Goal: Transaction & Acquisition: Book appointment/travel/reservation

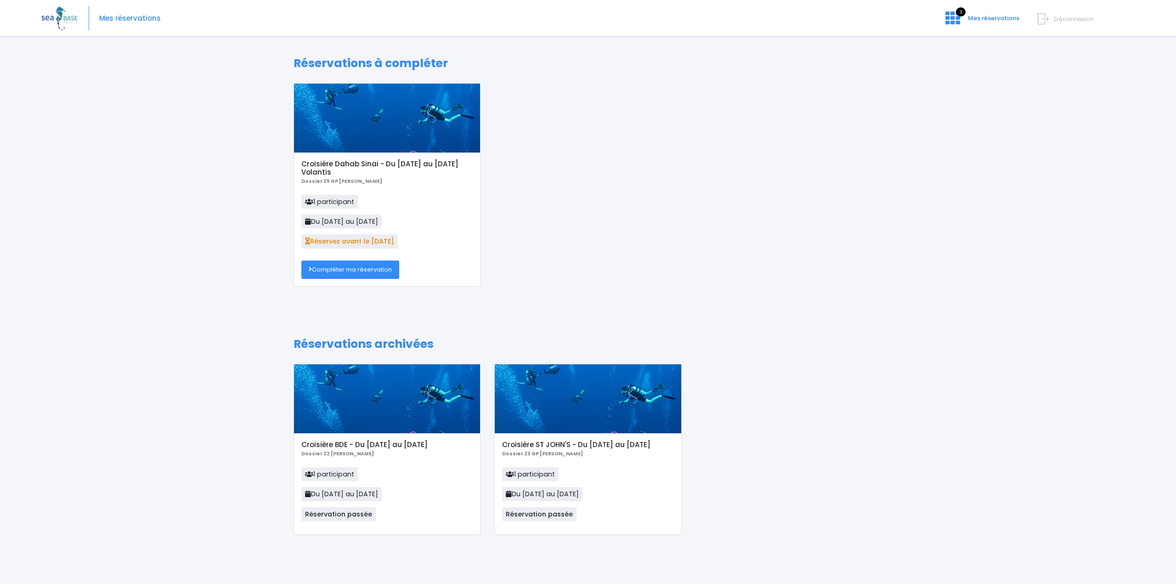
click at [347, 265] on link "Compléter ma réservation" at bounding box center [350, 269] width 98 height 18
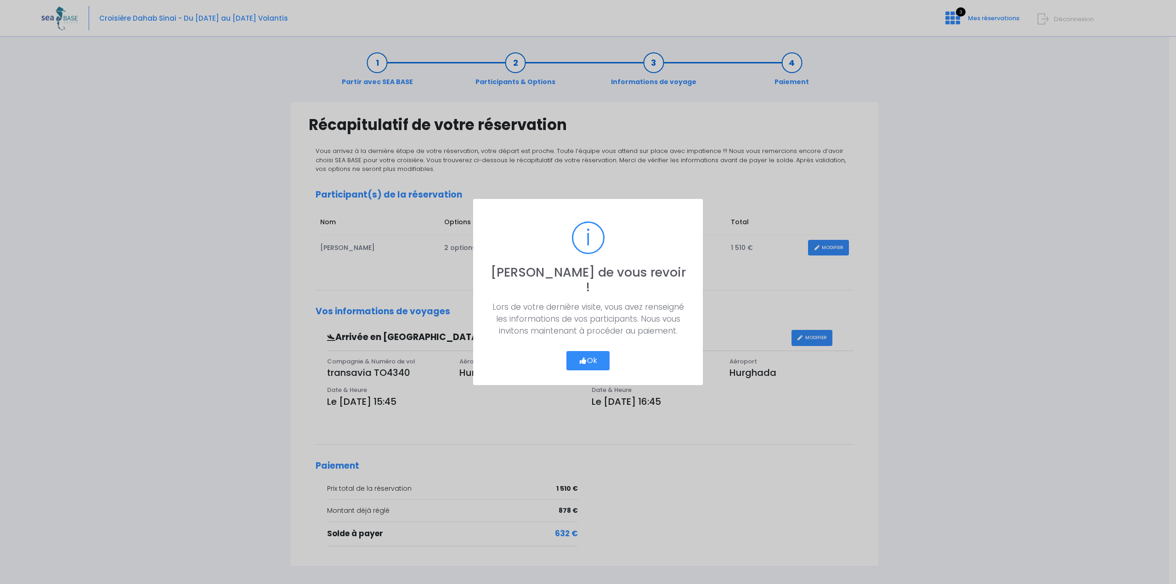
click at [576, 353] on button "Ok" at bounding box center [587, 360] width 43 height 19
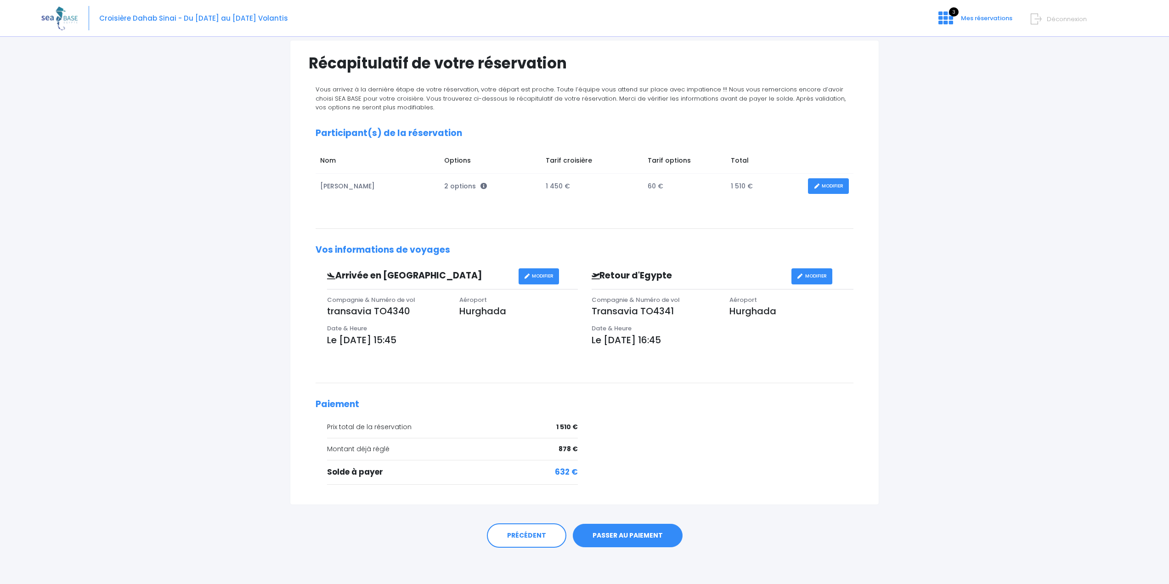
scroll to position [62, 0]
click at [624, 530] on link "PASSER AU PAIEMENT" at bounding box center [628, 535] width 110 height 24
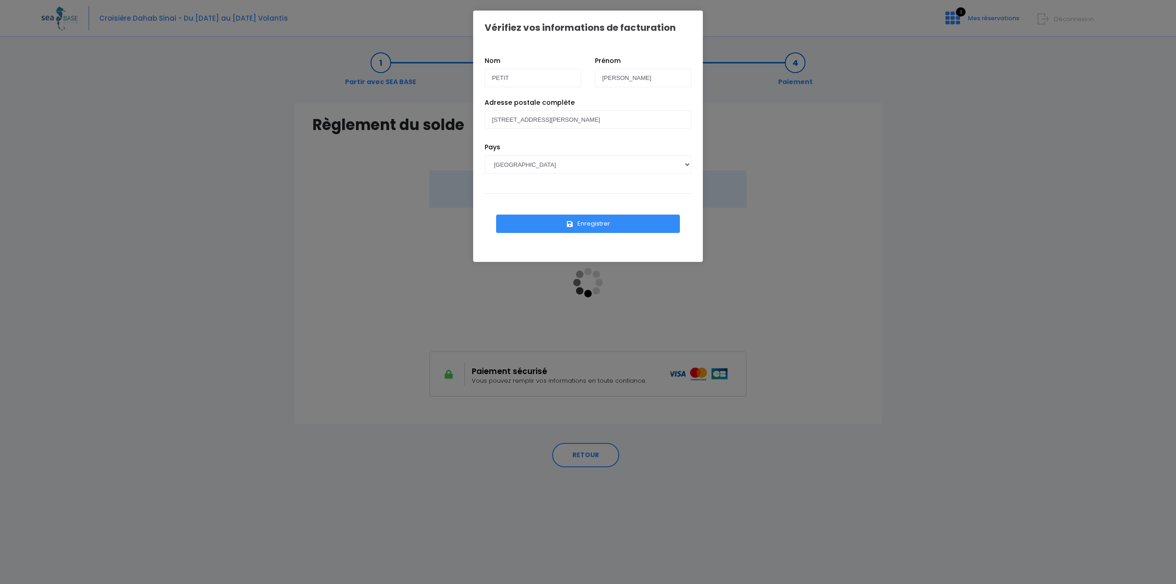
click at [571, 224] on icon "submit" at bounding box center [570, 224] width 8 height 0
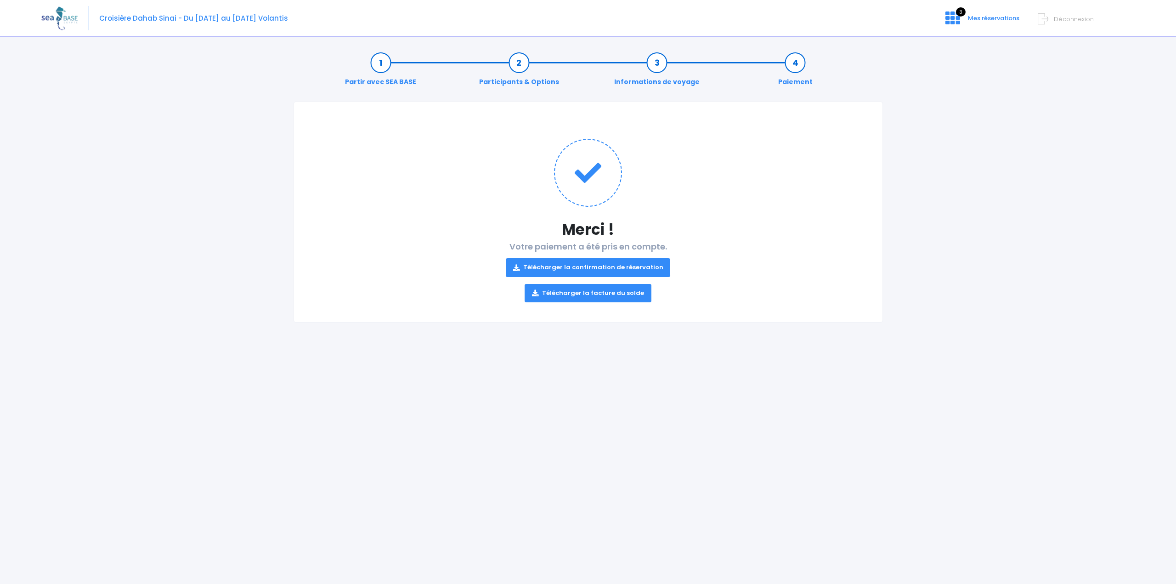
click at [604, 267] on link "Télécharger la confirmation de réservation" at bounding box center [588, 267] width 165 height 18
click at [586, 293] on link "Télécharger la facture du solde" at bounding box center [587, 293] width 127 height 18
click at [975, 235] on div "Partir avec SEA BASE Participants & Options Informations de voyage Paiement Mer…" at bounding box center [587, 313] width 1093 height 541
click at [135, 20] on span "Croisière Dahab Sinai - Du [DATE] au [DATE] Volantis" at bounding box center [193, 18] width 189 height 10
drag, startPoint x: 231, startPoint y: 21, endPoint x: 368, endPoint y: 21, distance: 136.8
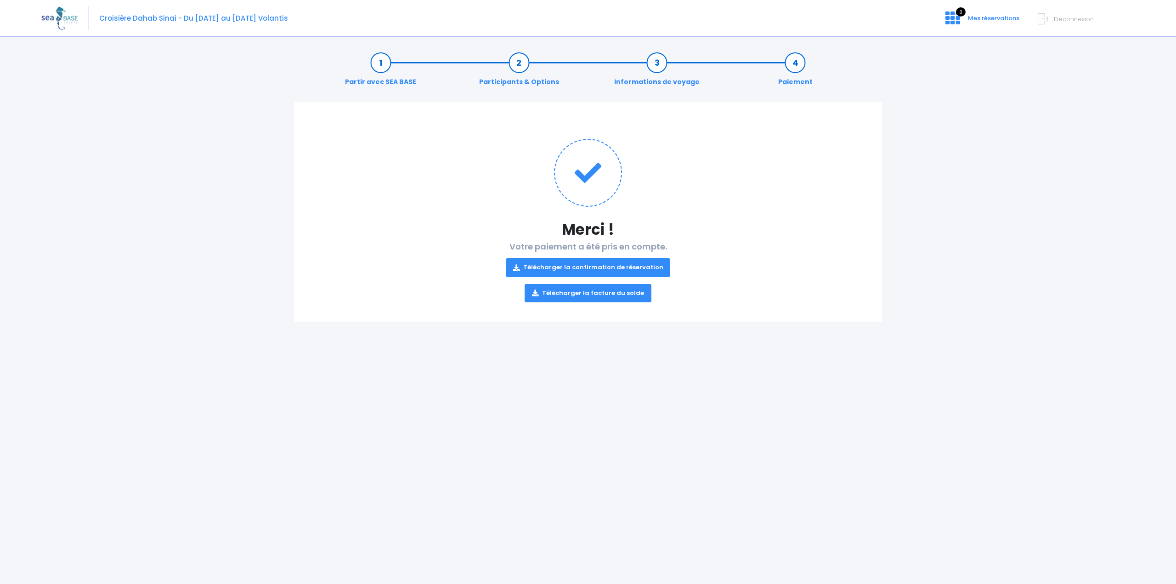
click at [236, 21] on span "Croisière Dahab Sinai - Du [DATE] au [DATE] Volantis" at bounding box center [193, 18] width 189 height 10
drag, startPoint x: 589, startPoint y: 22, endPoint x: 845, endPoint y: 23, distance: 256.2
click at [598, 22] on div "Croisière Dahab Sinai - Du 22/11/25 au 29/11/25 Volantis 3 Mes réservations Déc…" at bounding box center [580, 18] width 1079 height 37
click at [1000, 19] on span "Mes réservations" at bounding box center [993, 18] width 51 height 9
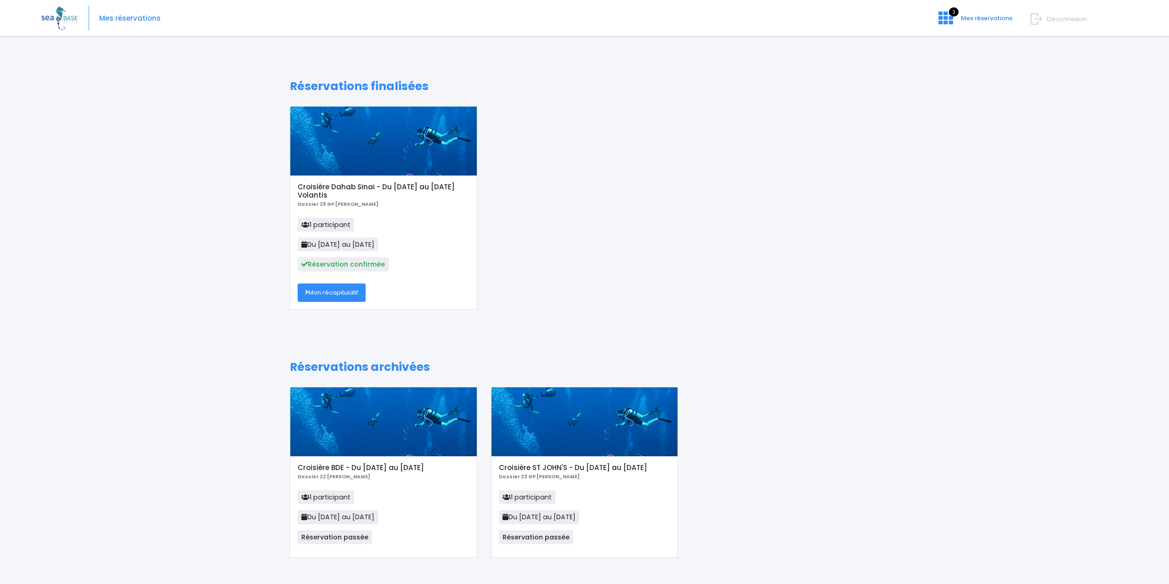
click at [401, 129] on div at bounding box center [383, 141] width 186 height 69
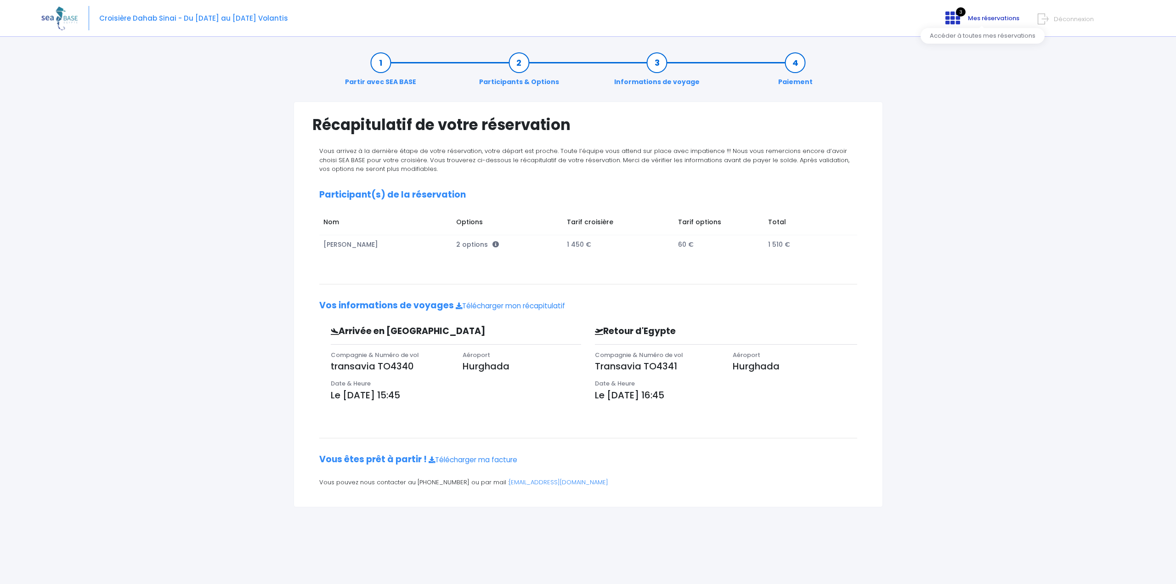
click at [992, 17] on span "Mes réservations" at bounding box center [993, 18] width 51 height 9
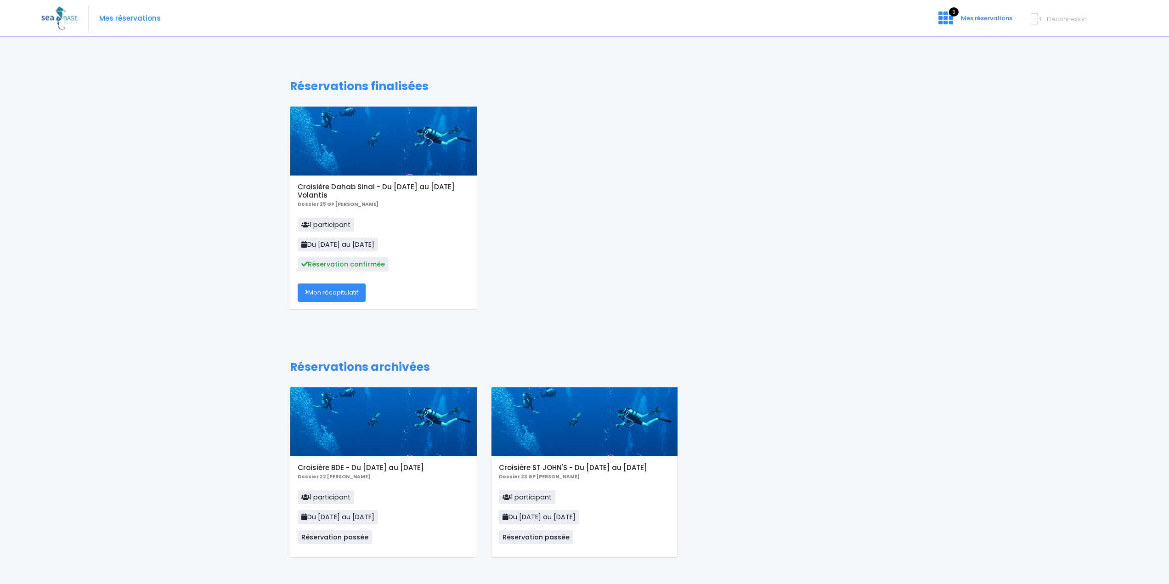
click at [328, 293] on link "Mon récapitulatif" at bounding box center [332, 292] width 68 height 18
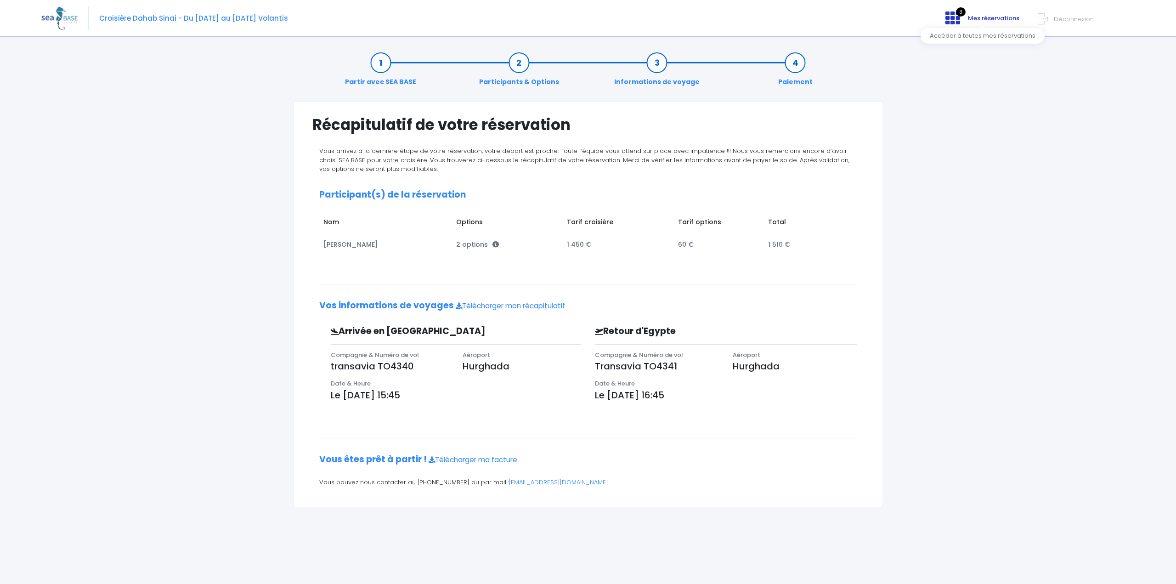
click at [997, 18] on span "Mes réservations" at bounding box center [993, 18] width 51 height 9
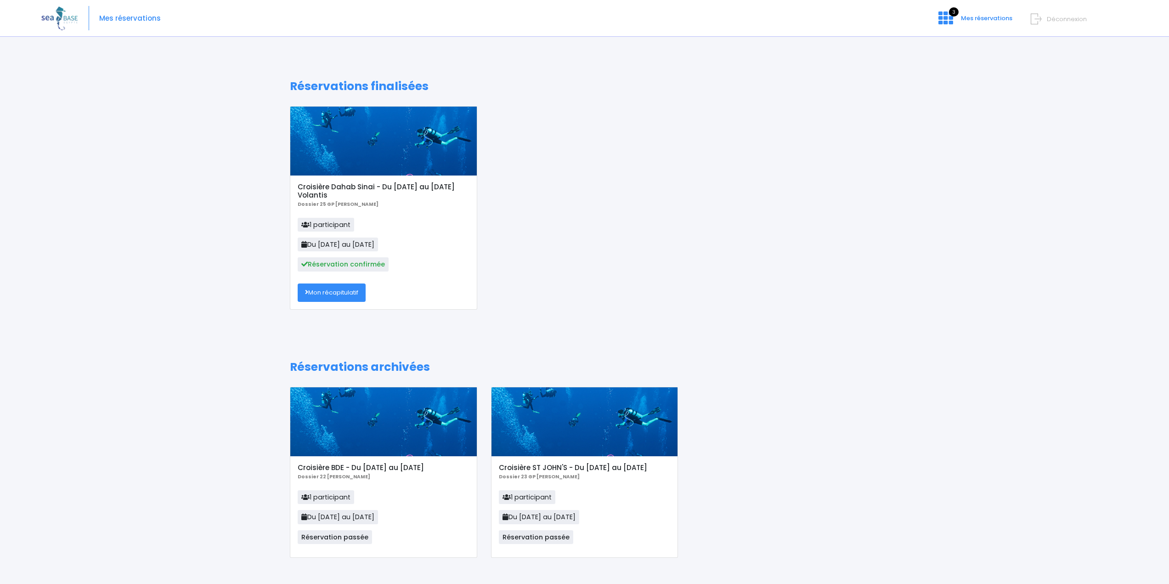
click at [308, 185] on h5 "Croisière Dahab Sinai - Du [DATE] au [DATE] Volantis" at bounding box center [383, 191] width 171 height 17
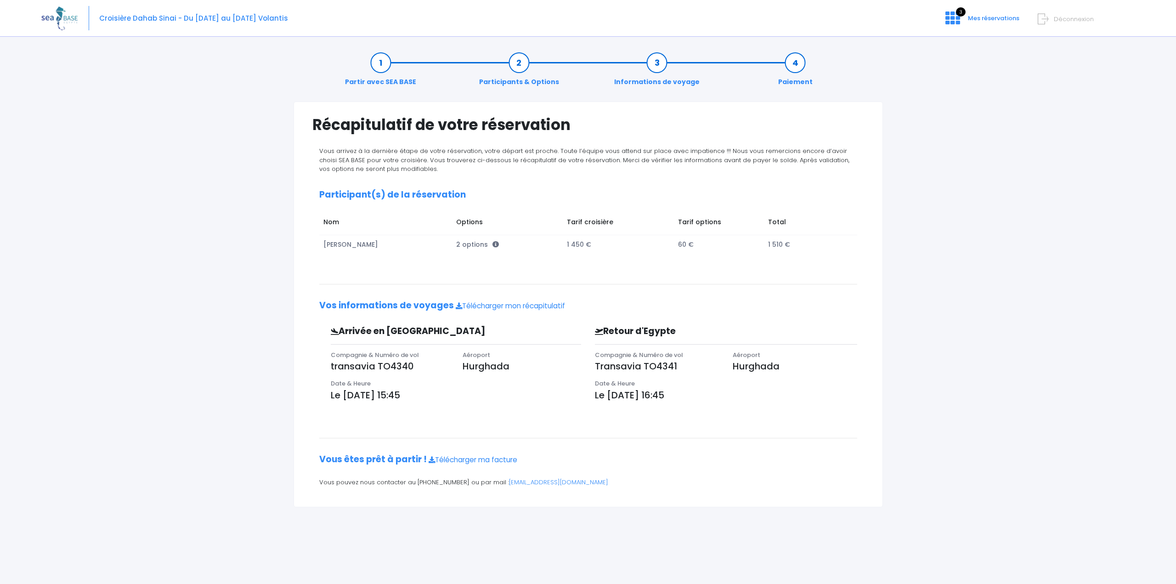
drag, startPoint x: 99, startPoint y: 18, endPoint x: 173, endPoint y: 20, distance: 74.4
click at [173, 20] on div "Croisière Dahab Sinai - Du [DATE] au [DATE] Volantis 3 Mes réservations Déconne…" at bounding box center [580, 18] width 1079 height 37
copy div "Croisière Dahab Sinai"
click at [68, 17] on img at bounding box center [59, 17] width 36 height 23
